Goal: Task Accomplishment & Management: Manage account settings

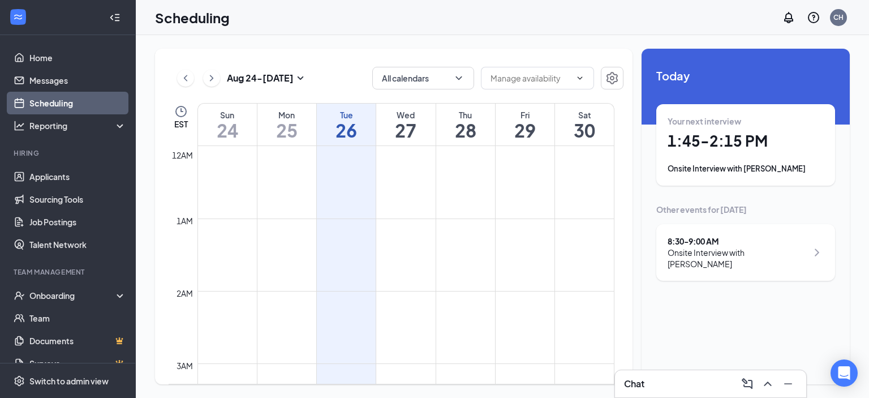
scroll to position [556, 0]
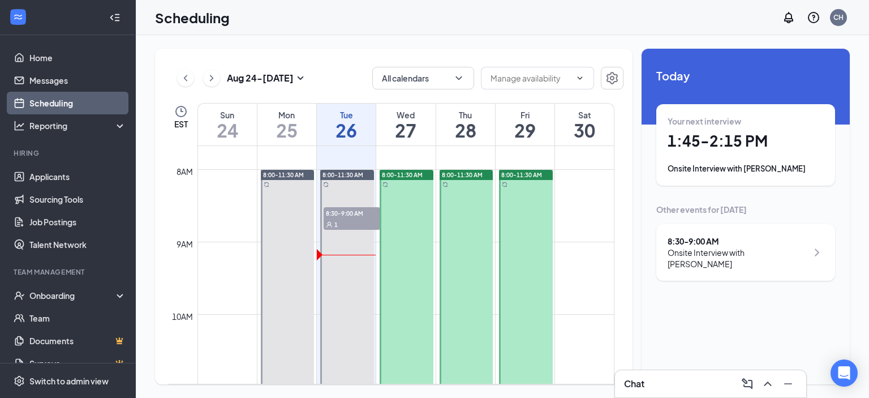
click at [647, 380] on div "Chat" at bounding box center [710, 383] width 173 height 18
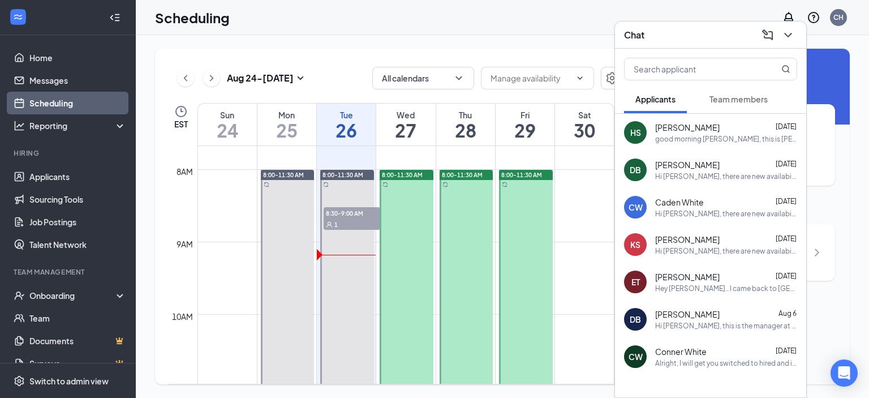
click at [684, 167] on span "[PERSON_NAME]" at bounding box center [687, 164] width 64 height 11
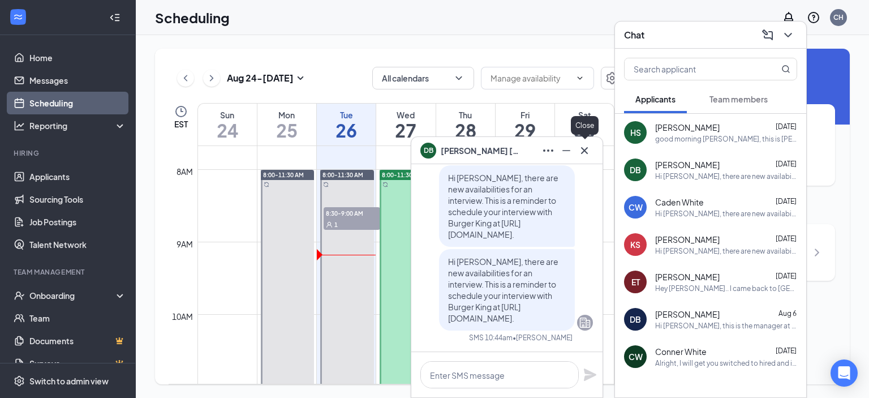
drag, startPoint x: 580, startPoint y: 153, endPoint x: 572, endPoint y: 158, distance: 9.4
click at [581, 154] on icon "Cross" at bounding box center [585, 151] width 14 height 14
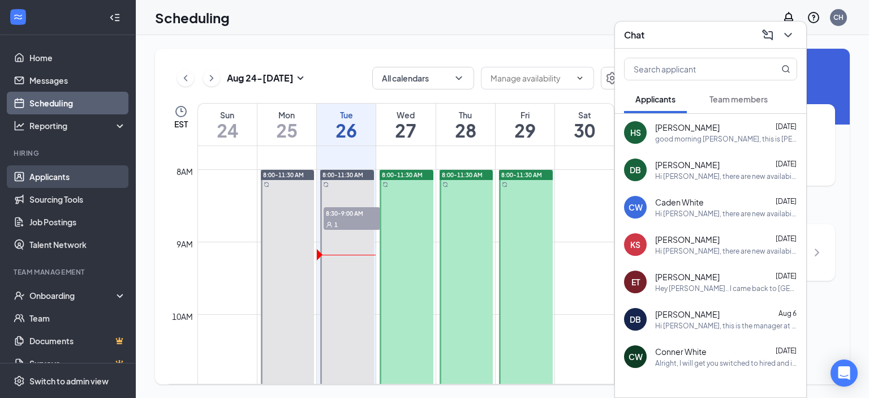
click at [51, 178] on link "Applicants" at bounding box center [77, 176] width 97 height 23
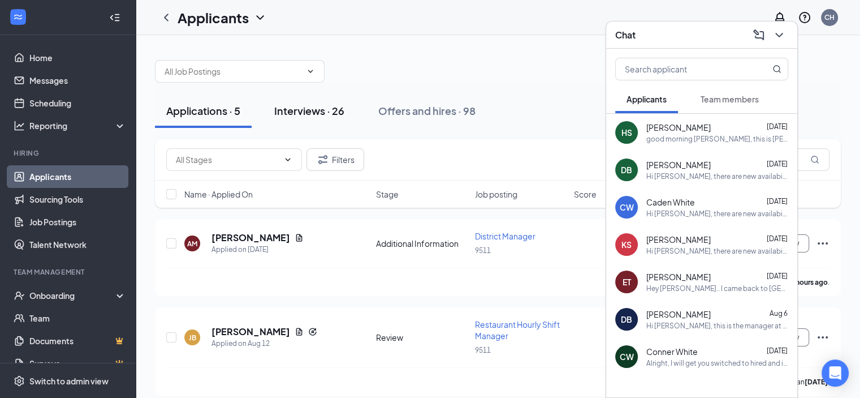
click at [300, 110] on div "Interviews · 26" at bounding box center [309, 111] width 70 height 14
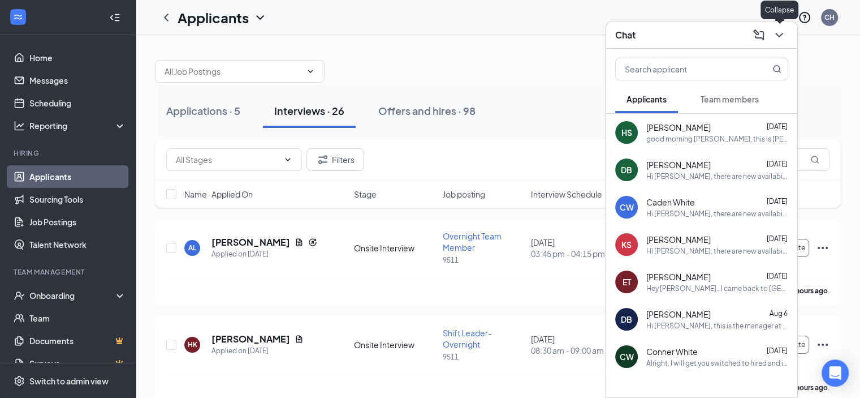
click at [778, 36] on icon "ChevronDown" at bounding box center [779, 35] width 7 height 5
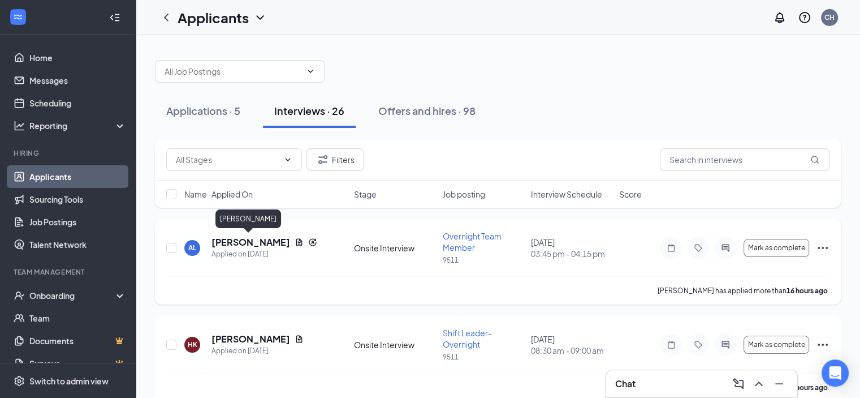
click at [227, 244] on h5 "[PERSON_NAME]" at bounding box center [251, 242] width 79 height 12
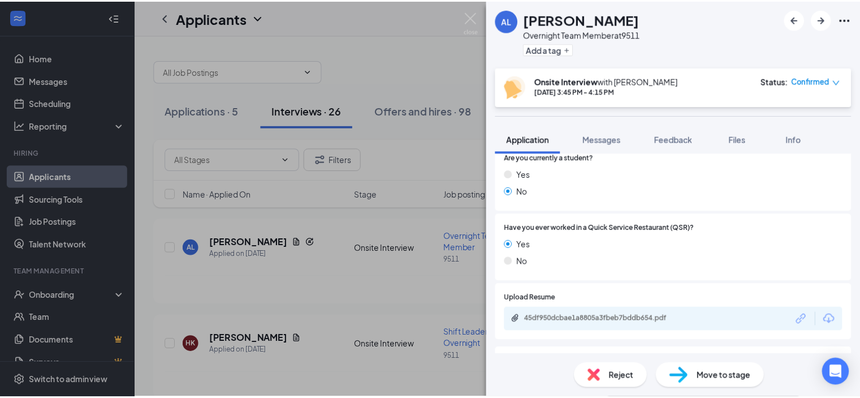
scroll to position [453, 0]
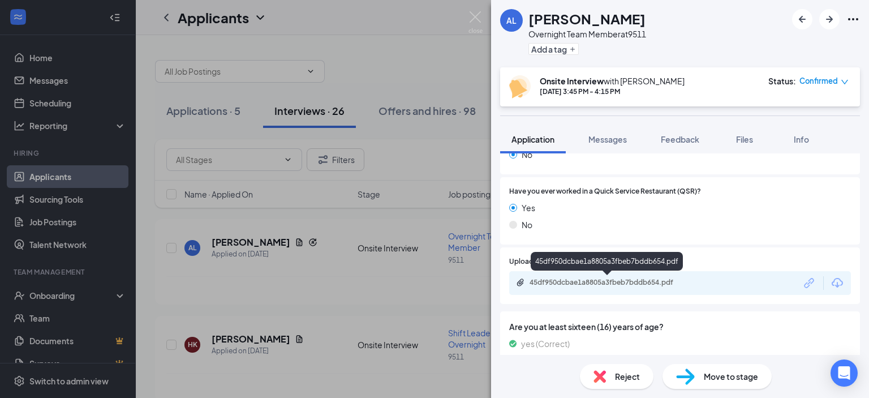
click at [621, 282] on div "45df950dcbae1a8805a3fbeb7bddb654.pdf" at bounding box center [608, 282] width 158 height 9
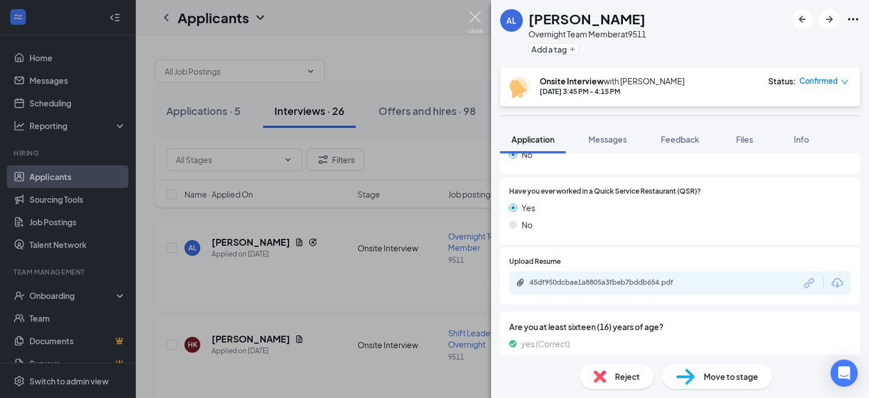
click at [477, 16] on img at bounding box center [475, 22] width 14 height 22
